Goal: Transaction & Acquisition: Obtain resource

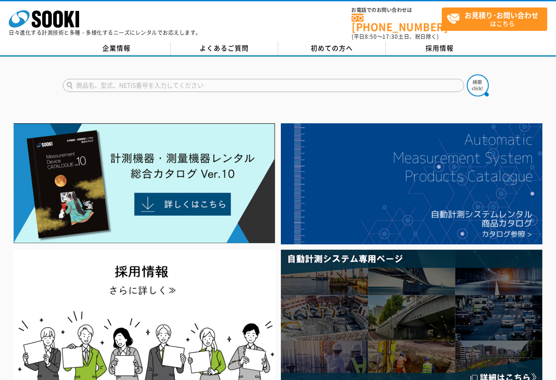
click at [157, 90] on form at bounding box center [278, 86] width 431 height 25
click at [150, 82] on input "text" at bounding box center [264, 85] width 402 height 13
type input "おくだけ"
click at [467, 74] on button at bounding box center [478, 85] width 22 height 22
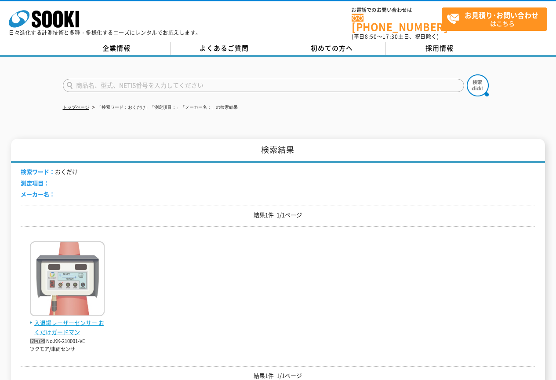
click at [68, 320] on span "入退場レーザーセンサー おくだけガードマン" at bounding box center [67, 327] width 75 height 18
